Goal: Task Accomplishment & Management: Use online tool/utility

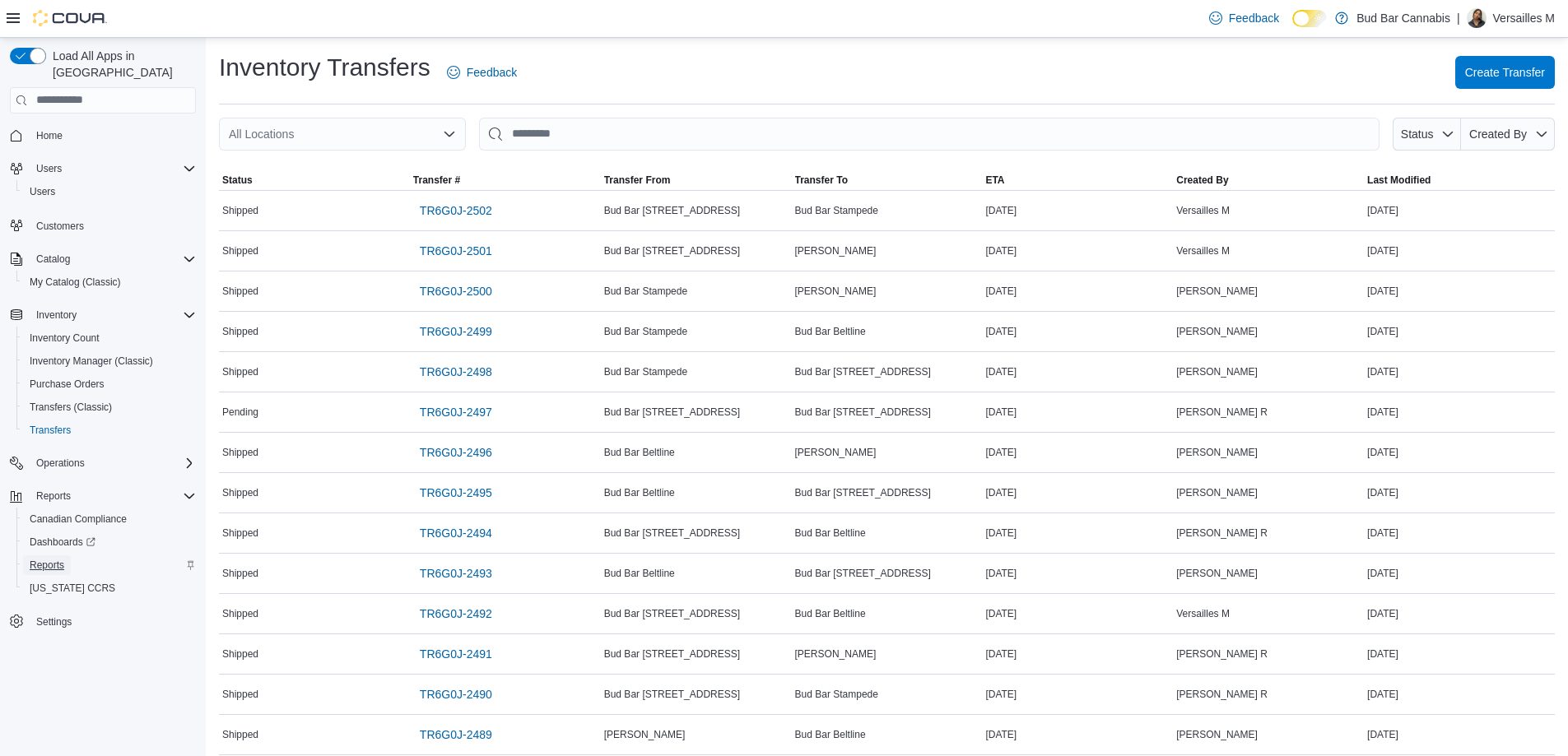
click at [51, 559] on span "Reports" at bounding box center [46, 565] width 34 height 13
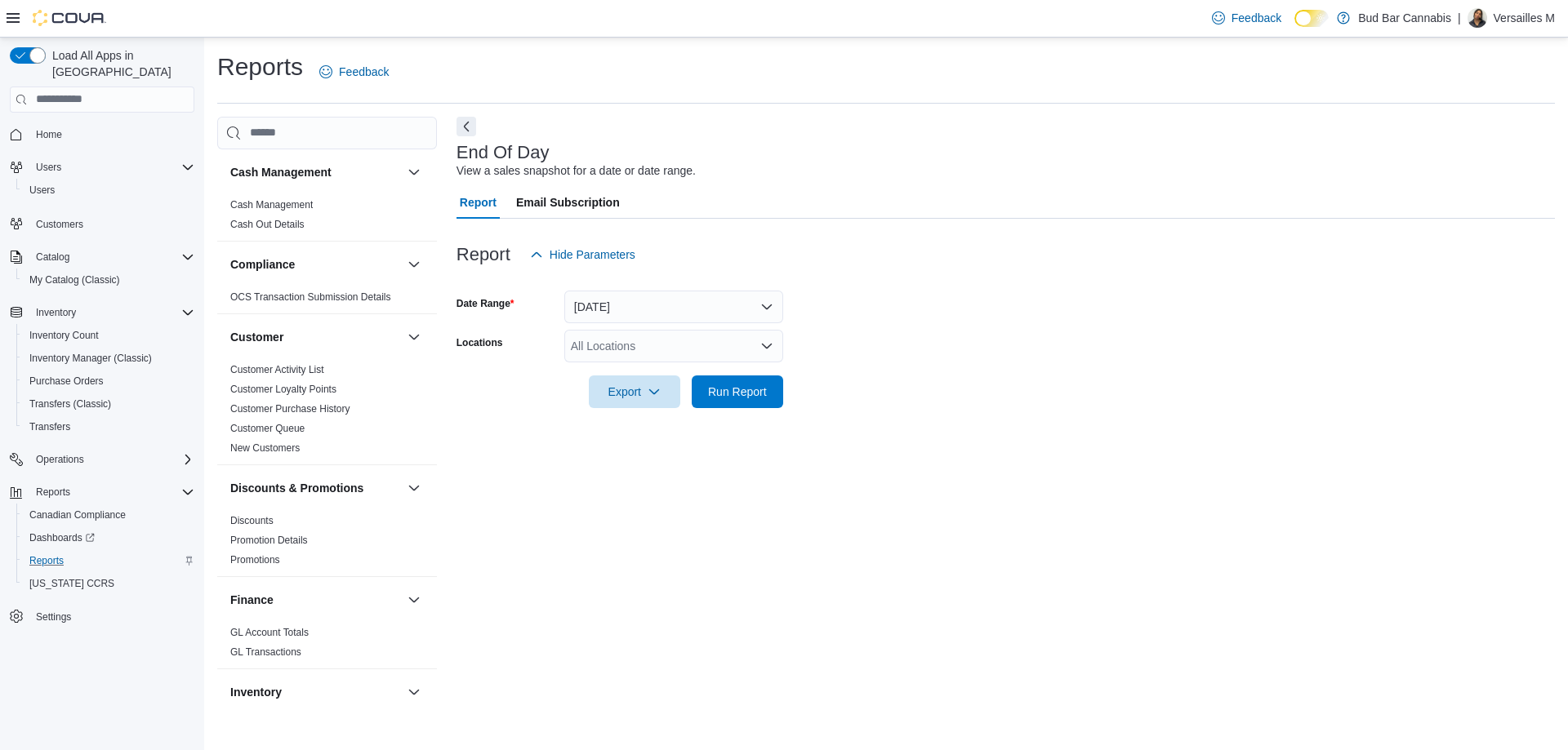
click at [710, 351] on div "All Locations" at bounding box center [674, 346] width 219 height 33
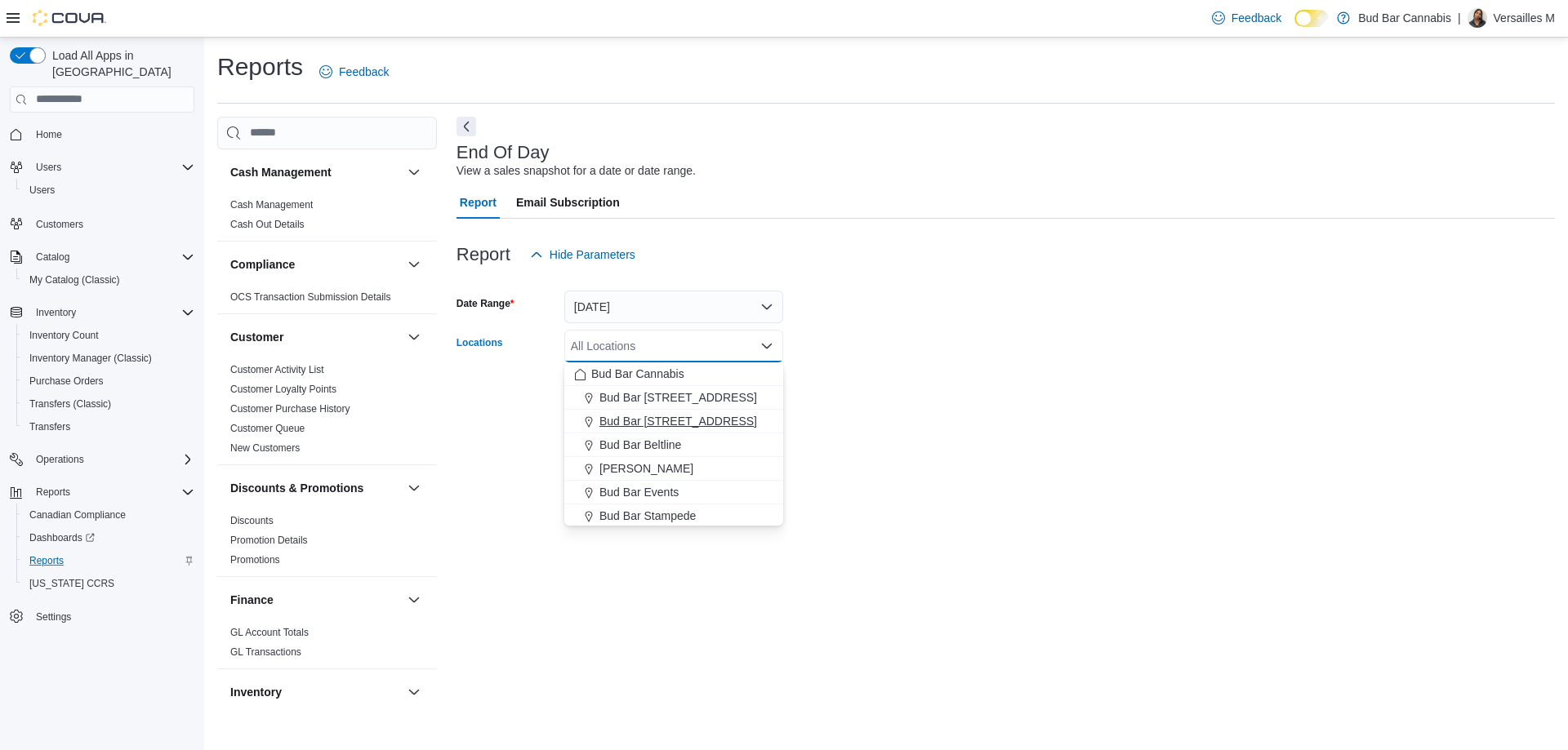
click at [697, 416] on div "Bud Bar [STREET_ADDRESS]" at bounding box center [674, 421] width 200 height 16
click at [885, 411] on div at bounding box center [1005, 418] width 1098 height 19
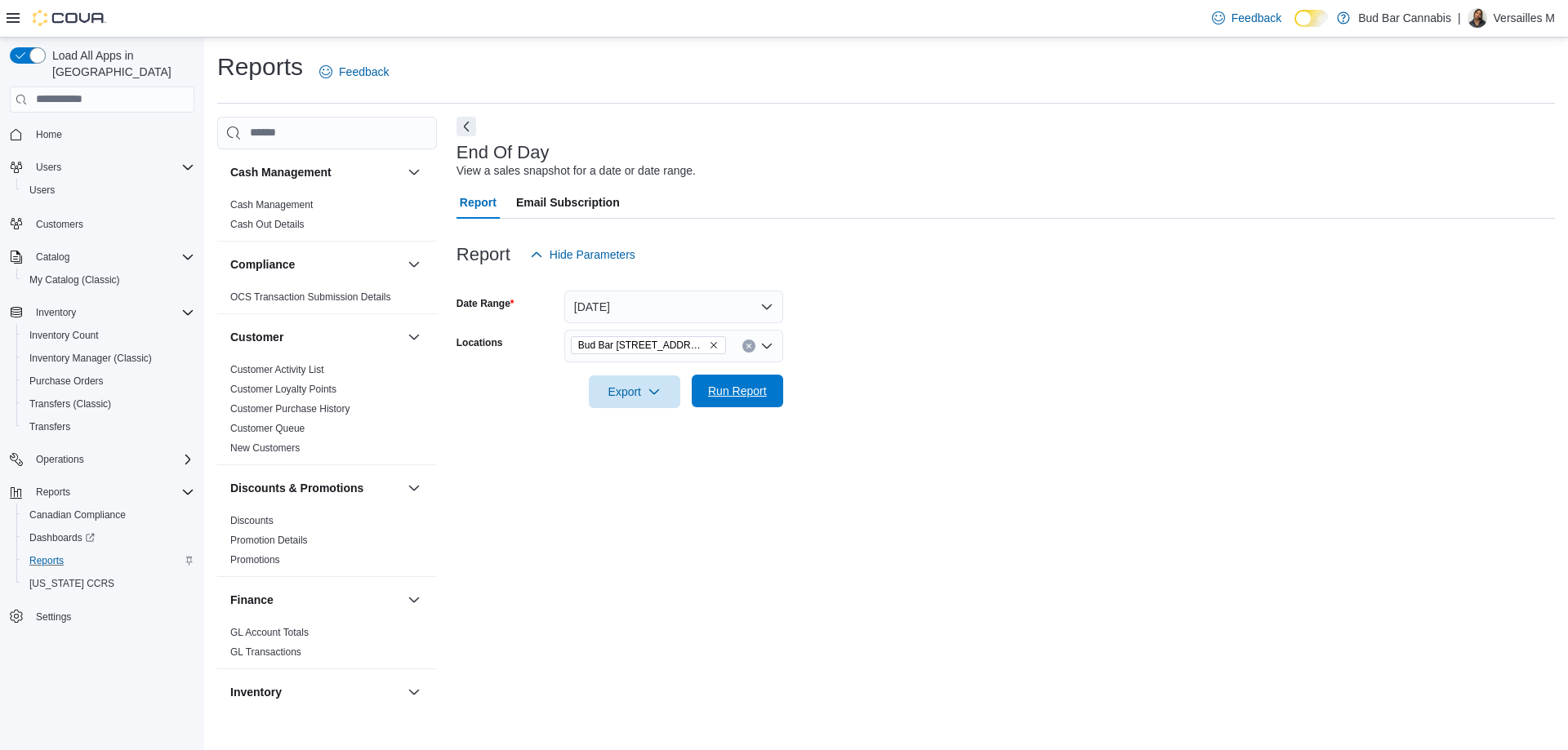
click at [767, 392] on span "Run Report" at bounding box center [737, 391] width 72 height 33
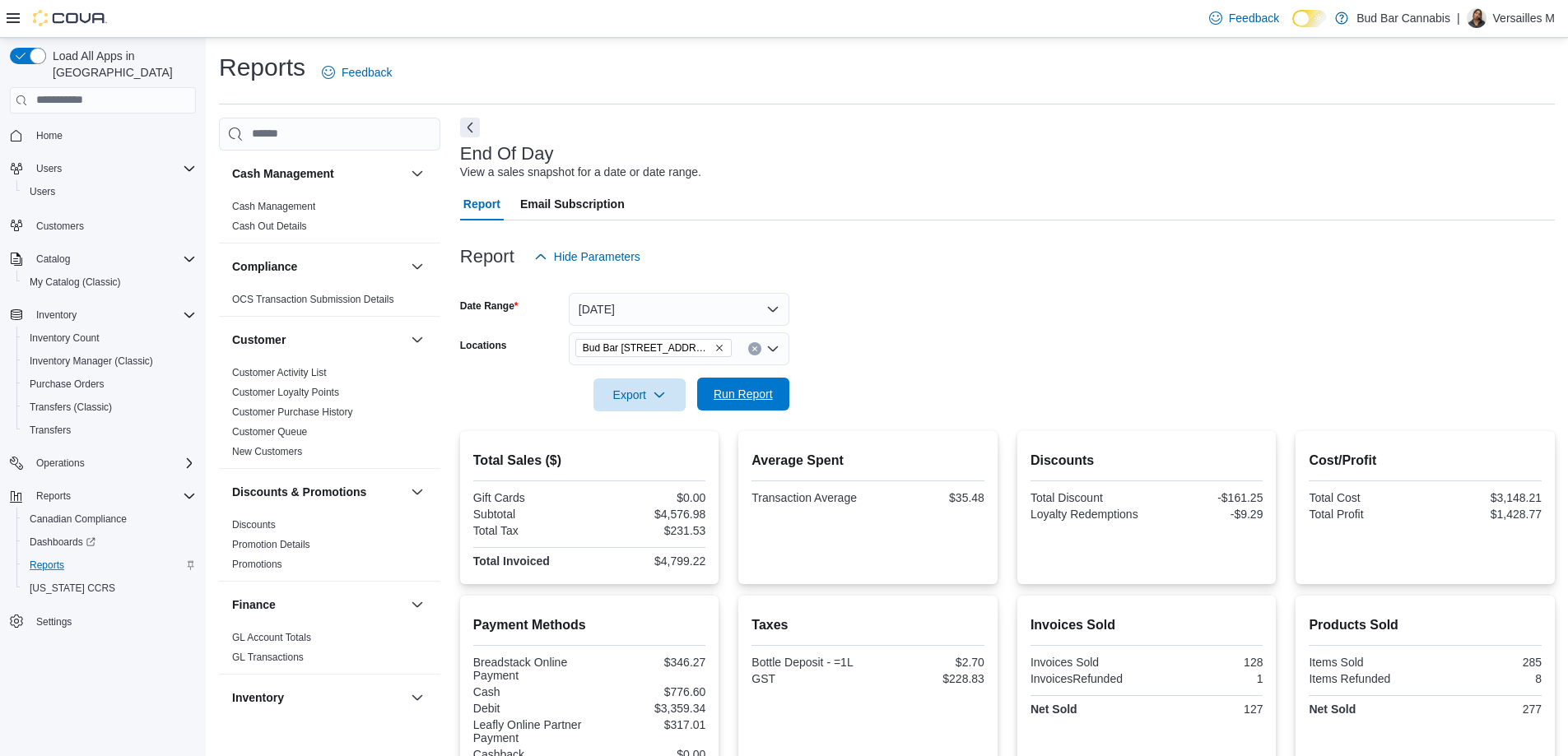
click at [760, 392] on span "Run Report" at bounding box center [742, 394] width 60 height 17
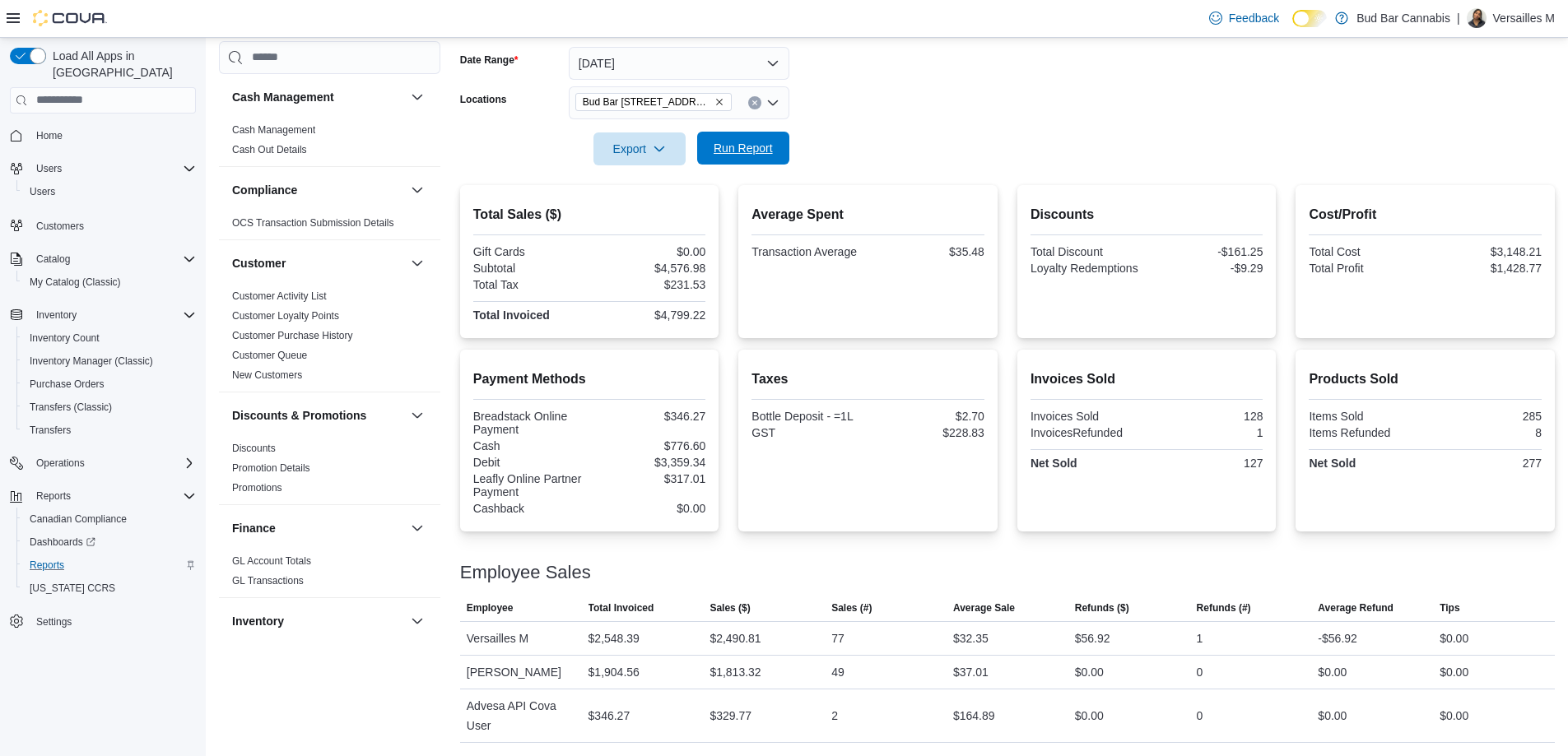
scroll to position [246, 0]
click at [624, 141] on span "Export" at bounding box center [640, 148] width 72 height 33
click at [678, 218] on span "Export to Pdf" at bounding box center [642, 214] width 74 height 13
